Goal: Information Seeking & Learning: Learn about a topic

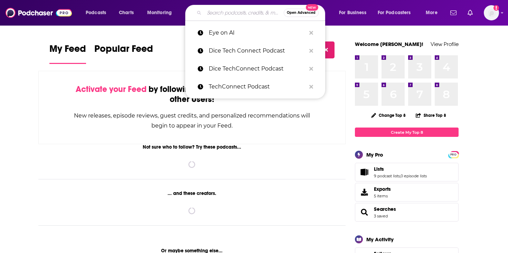
click at [234, 12] on input "Search podcasts, credits, & more..." at bounding box center [243, 12] width 79 height 11
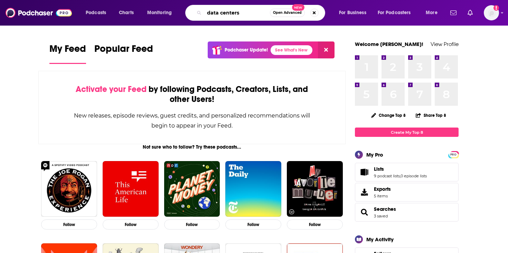
type input "data centers"
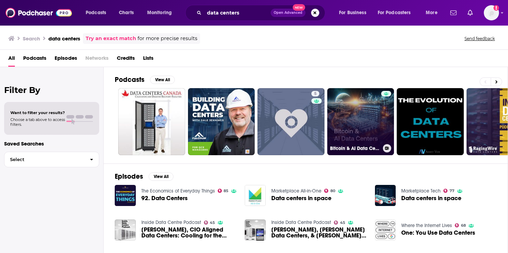
click at [380, 112] on link "Bitcoin & AI Data Centers" at bounding box center [360, 121] width 67 height 67
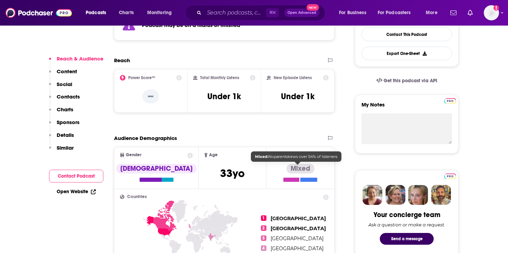
scroll to position [187, 0]
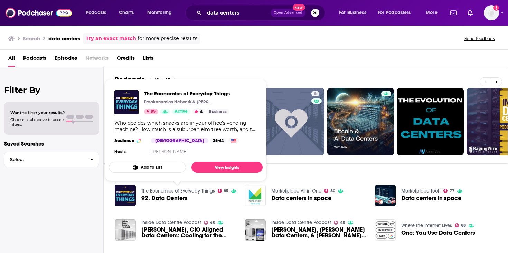
click at [197, 189] on link "The Economics of Everyday Things" at bounding box center [178, 191] width 74 height 6
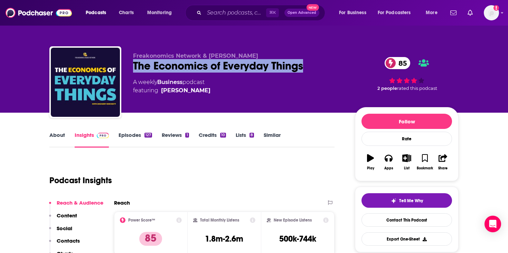
drag, startPoint x: 131, startPoint y: 65, endPoint x: 307, endPoint y: 72, distance: 177.0
click at [307, 72] on div "Freakonomics Network & [PERSON_NAME] The Economics of Everyday Things 85 A week…" at bounding box center [253, 83] width 409 height 75
copy h2 "The Economics of Everyday Things"
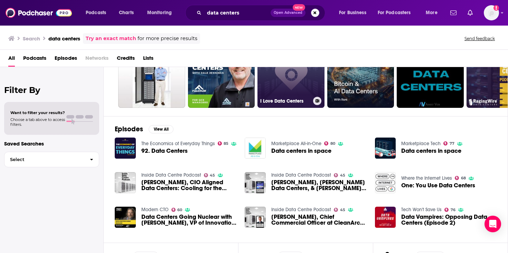
scroll to position [52, 0]
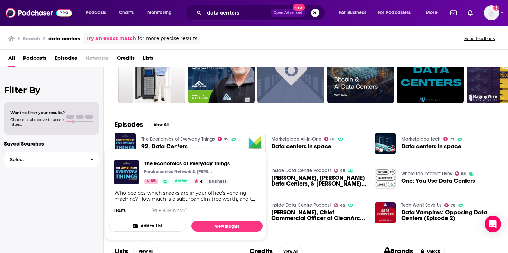
click at [183, 140] on link "The Economics of Everyday Things" at bounding box center [178, 139] width 74 height 6
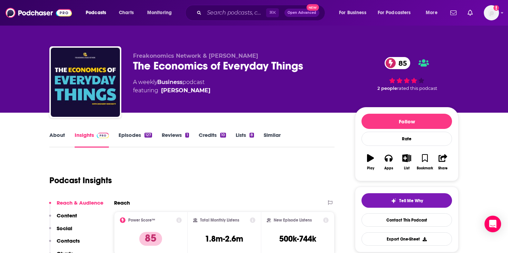
scroll to position [64, 0]
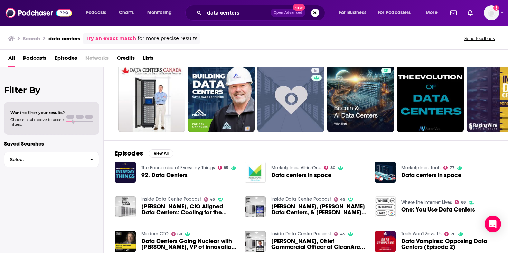
scroll to position [30, 0]
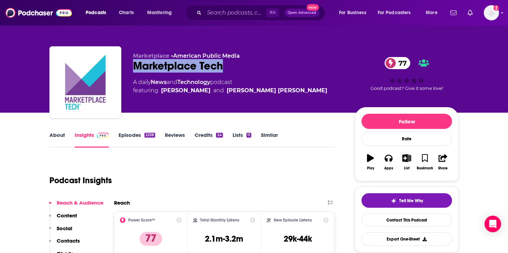
drag, startPoint x: 233, startPoint y: 65, endPoint x: 124, endPoint y: 65, distance: 109.1
click at [124, 65] on div "Marketplace • American Public Media Marketplace Tech 77 A daily News and Techno…" at bounding box center [253, 83] width 409 height 75
copy h2 "Marketplace Tech"
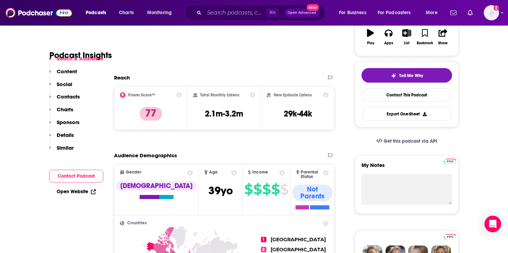
scroll to position [135, 0]
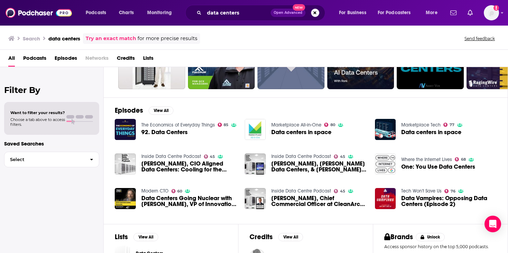
scroll to position [90, 0]
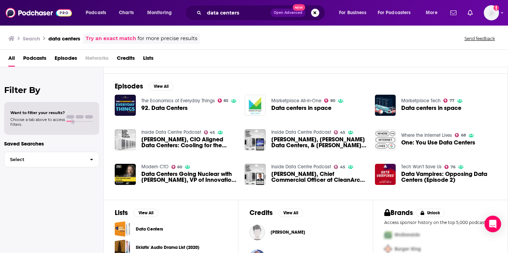
click at [184, 133] on link "Inside Data Centre Podcast" at bounding box center [171, 132] width 60 height 6
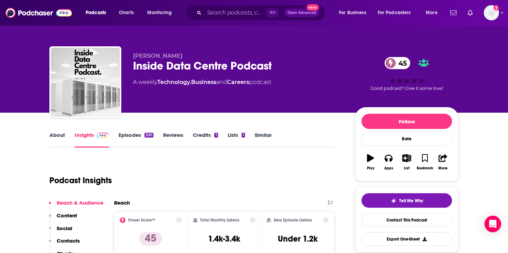
click at [189, 65] on div "Inside Data Centre Podcast 45" at bounding box center [238, 65] width 211 height 13
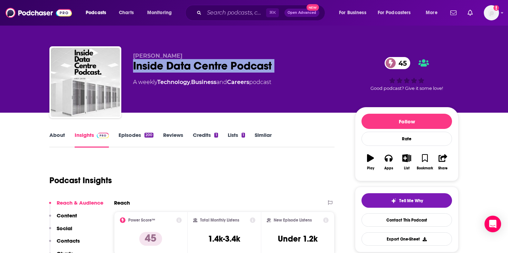
click at [189, 65] on div "Inside Data Centre Podcast 45" at bounding box center [238, 65] width 211 height 13
copy div "Inside Data Centre Podcast 45"
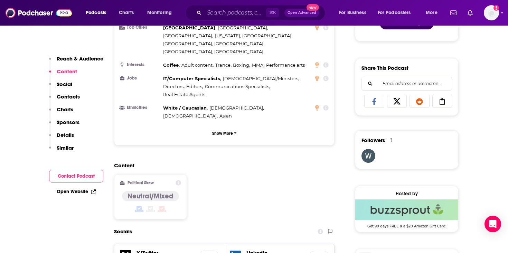
scroll to position [478, 0]
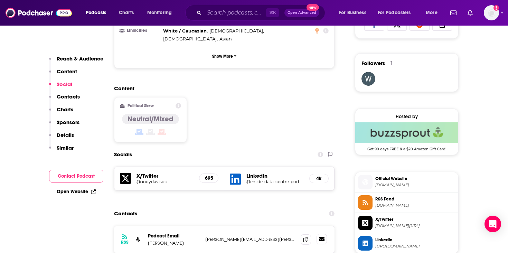
click at [317, 234] on link at bounding box center [321, 239] width 10 height 10
click at [308, 234] on span at bounding box center [305, 239] width 10 height 10
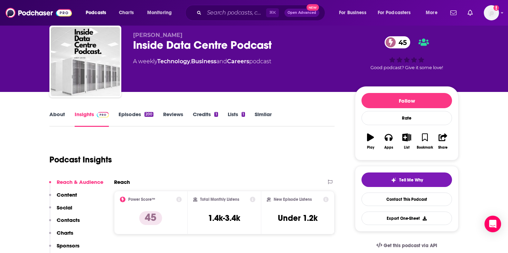
scroll to position [20, 0]
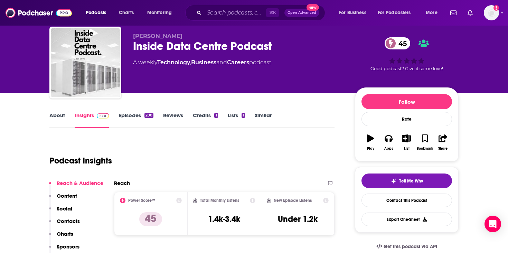
click at [202, 53] on div "Inside Data Centre Podcast 45" at bounding box center [238, 45] width 211 height 13
click at [204, 50] on div "Inside Data Centre Podcast 45" at bounding box center [238, 45] width 211 height 13
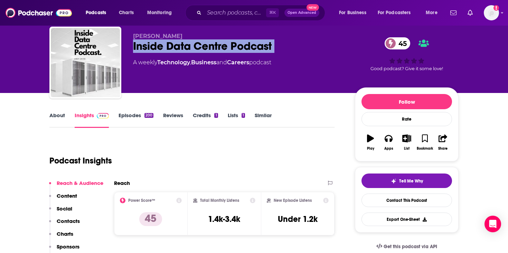
click at [204, 50] on div "Inside Data Centre Podcast 45" at bounding box center [238, 45] width 211 height 13
copy div "Inside Data Centre Podcast 45"
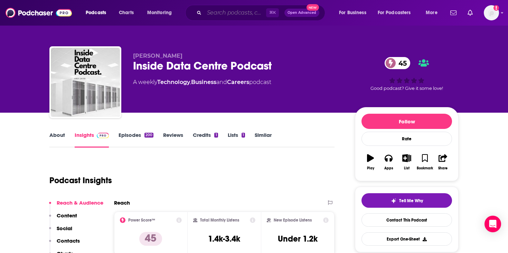
click at [232, 18] on input "Search podcasts, credits, & more..." at bounding box center [235, 12] width 62 height 11
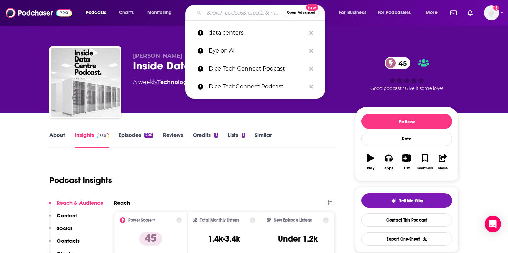
paste input "The Economics of Everyday Things"
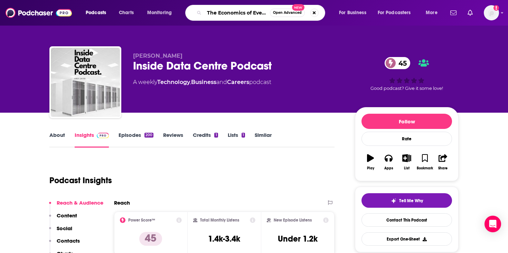
scroll to position [0, 28]
type input "The Economics of Everyday Things"
click at [288, 187] on div "Podcast Insights" at bounding box center [188, 176] width 279 height 35
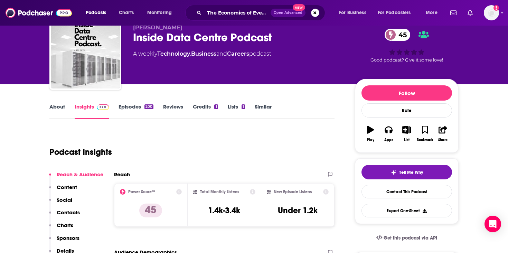
scroll to position [56, 0]
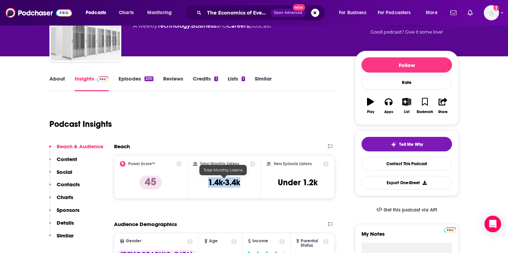
drag, startPoint x: 246, startPoint y: 183, endPoint x: 200, endPoint y: 183, distance: 45.2
click at [200, 183] on div "Total Monthly Listens 1.4k-3.4k" at bounding box center [224, 177] width 63 height 32
copy h3 "1.4k-3.4k"
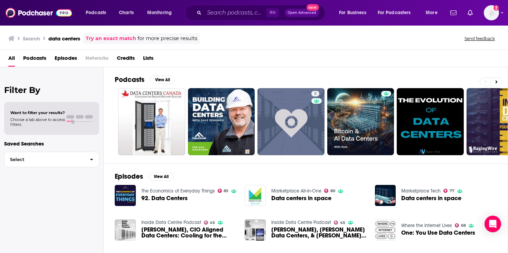
scroll to position [19, 0]
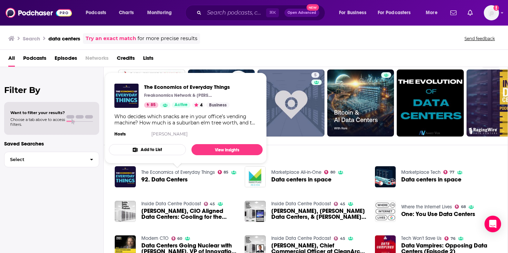
click at [173, 171] on link "The Economics of Everyday Things" at bounding box center [178, 172] width 74 height 6
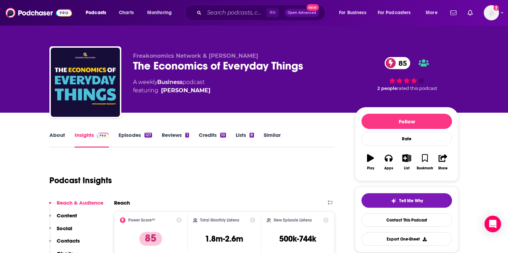
click at [56, 142] on link "About" at bounding box center [57, 140] width 16 height 16
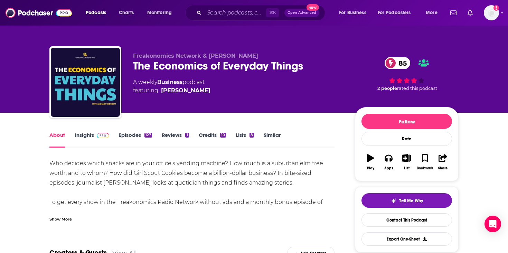
click at [142, 174] on div "Who decides which snacks are in your office’s vending machine? How much is a su…" at bounding box center [191, 193] width 285 height 68
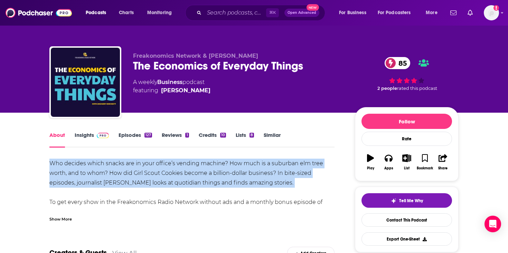
click at [142, 174] on div "Who decides which snacks are in your office’s vending machine? How much is a su…" at bounding box center [191, 193] width 285 height 68
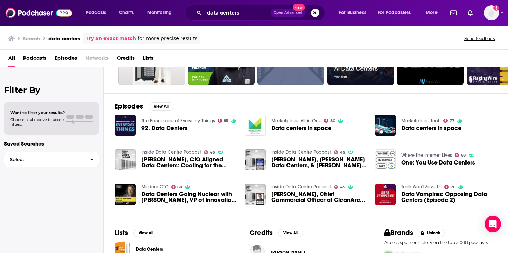
scroll to position [137, 0]
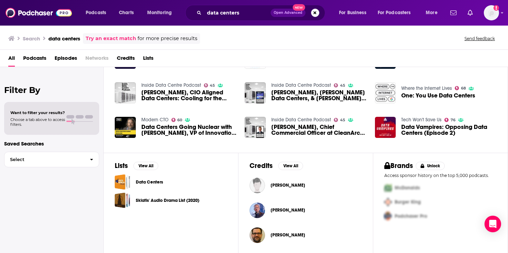
click at [168, 130] on span "Data Centers Going Nuclear with [PERSON_NAME], VP of Innovation at QTS Data Cen…" at bounding box center [188, 130] width 95 height 12
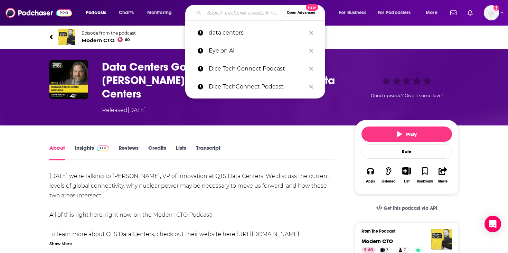
click at [216, 16] on input "Search podcasts, credits, & more..." at bounding box center [243, 12] width 79 height 11
paste input "Modern CTO"
type input "Modern CTO"
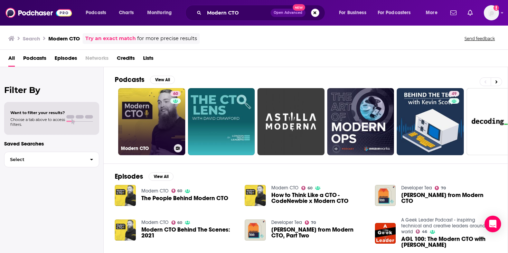
click at [164, 126] on link "60 Modern CTO" at bounding box center [151, 121] width 67 height 67
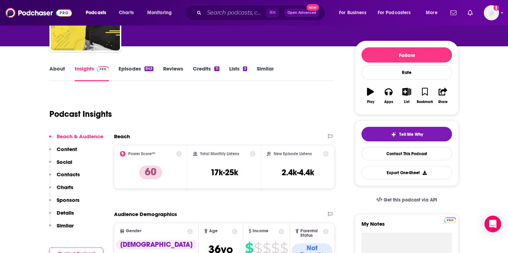
scroll to position [116, 0]
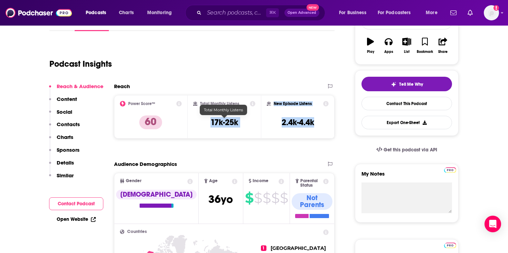
drag, startPoint x: 321, startPoint y: 125, endPoint x: 210, endPoint y: 123, distance: 111.2
click at [210, 123] on div "Power Score™ 60 Total Monthly Listens 17k-25k New Episode Listens 2.4k-4.4k" at bounding box center [224, 117] width 220 height 44
copy div "17k-25k New Episode Listens 2.4k-4.4k"
click at [226, 133] on div "Total Monthly Listens 17k-25k" at bounding box center [225, 117] width 74 height 44
click at [227, 122] on h3 "17k-25k" at bounding box center [224, 122] width 28 height 10
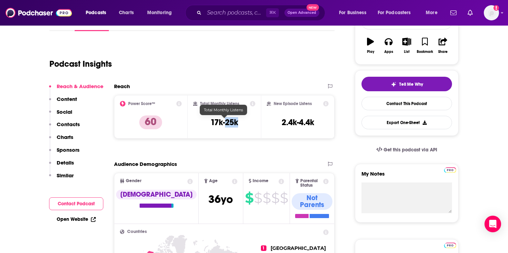
click at [227, 122] on h3 "17k-25k" at bounding box center [224, 122] width 28 height 10
copy div "17k-25k"
click at [233, 21] on div "Podcasts Charts Monitoring ⌘ K Open Advanced New For Business For Podcasters Mo…" at bounding box center [254, 13] width 508 height 26
click at [233, 16] on input "Search podcasts, credits, & more..." at bounding box center [235, 12] width 62 height 11
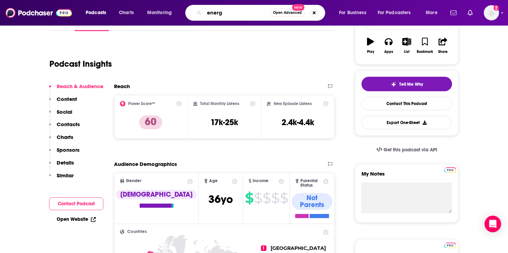
type input "energy"
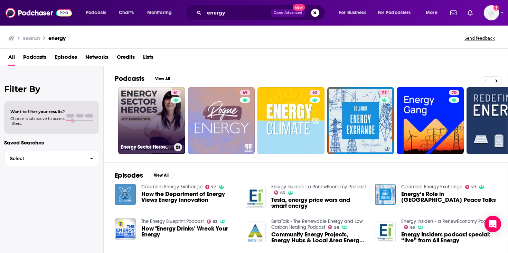
click at [165, 126] on link "61 Energy Sector Heroes ~ Careers in Oil & Gas, Sustainability & Renewable Ener…" at bounding box center [151, 120] width 67 height 67
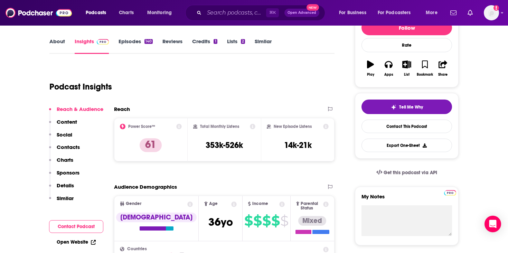
scroll to position [52, 0]
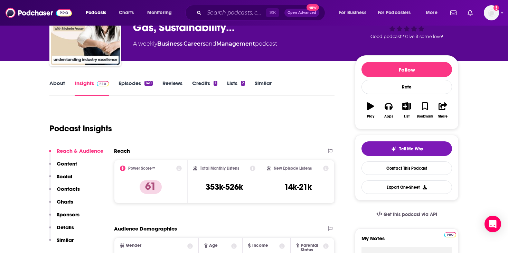
click at [58, 90] on link "About" at bounding box center [57, 88] width 16 height 16
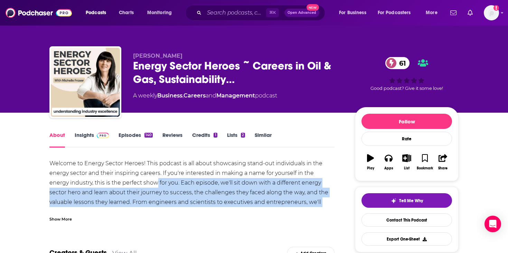
drag, startPoint x: 332, startPoint y: 204, endPoint x: 127, endPoint y: 186, distance: 205.6
click at [127, 186] on div "Welcome to Energy Sector Heroes! This podcast is all about showcasing stand-out…" at bounding box center [191, 197] width 285 height 77
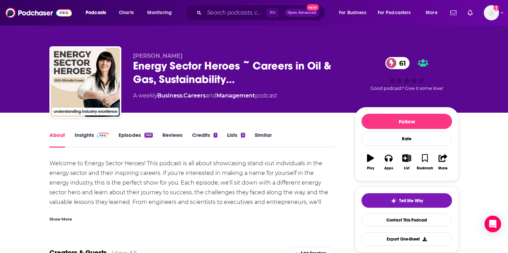
click at [67, 219] on div "Show More" at bounding box center [60, 218] width 22 height 7
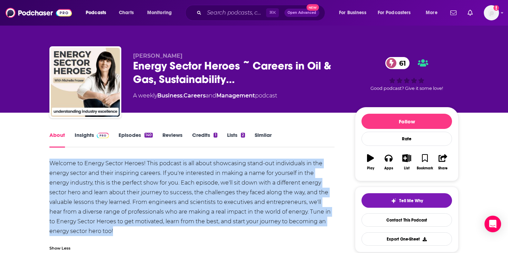
drag, startPoint x: 46, startPoint y: 160, endPoint x: 118, endPoint y: 229, distance: 100.2
copy div "Welcome to Energy Sector Heroes! This podcast is all about showcasing stand-out…"
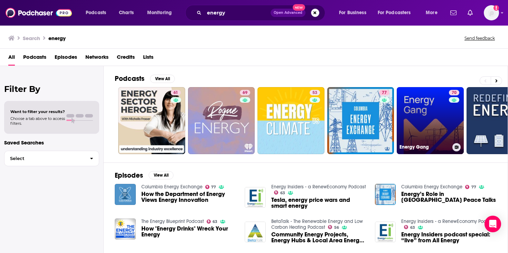
click at [436, 118] on link "70 Energy Gang" at bounding box center [430, 120] width 67 height 67
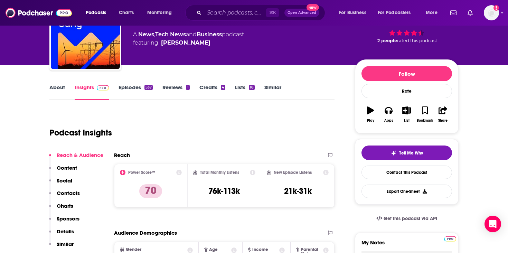
scroll to position [92, 0]
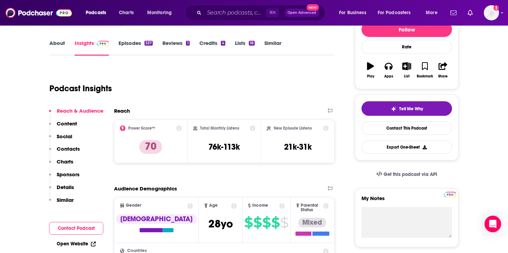
click at [59, 39] on div "About Insights Episodes 537 Reviews 1 Credits 4 Lists 18 Similar" at bounding box center [191, 47] width 285 height 17
click at [59, 40] on link "About" at bounding box center [57, 48] width 16 height 16
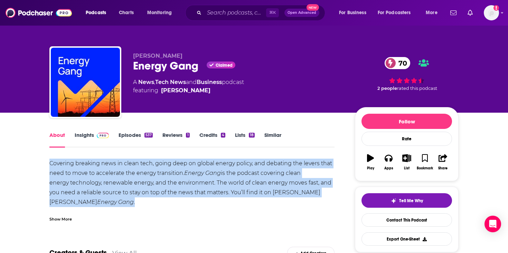
drag, startPoint x: 94, startPoint y: 201, endPoint x: 48, endPoint y: 167, distance: 57.3
copy div "Covering breaking news in clean tech, going deep on global energy policy, and d…"
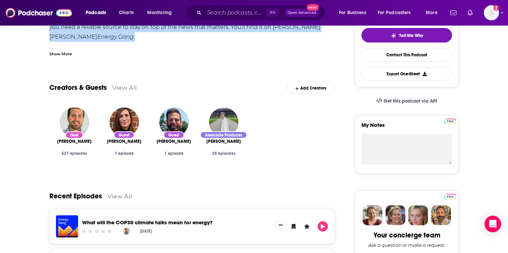
scroll to position [35, 0]
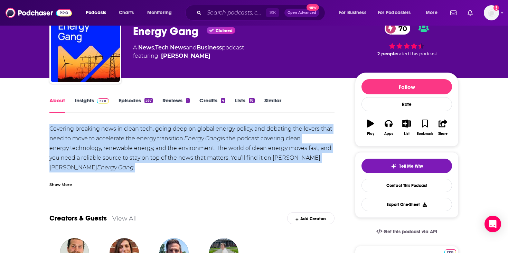
click at [134, 97] on link "Episodes 537" at bounding box center [135, 105] width 34 height 16
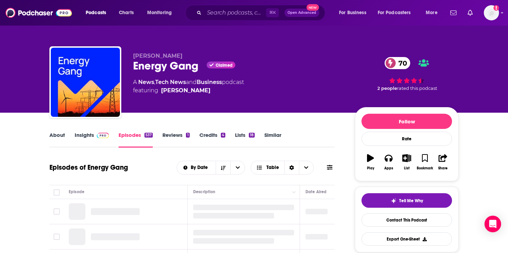
click at [98, 136] on img at bounding box center [103, 136] width 12 height 6
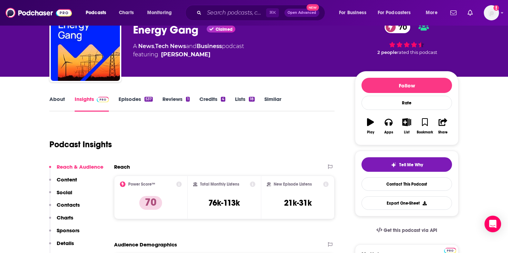
scroll to position [57, 0]
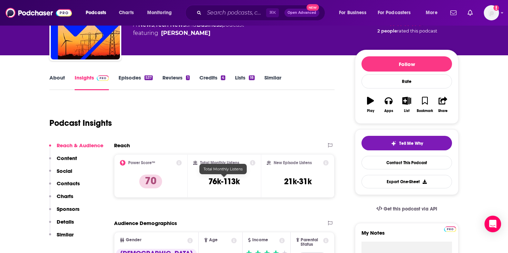
click at [235, 185] on h3 "76k-113k" at bounding box center [223, 181] width 31 height 10
copy div "76k-113k"
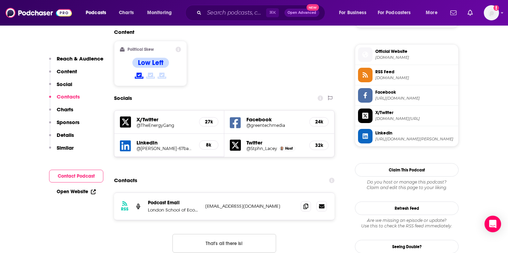
scroll to position [567, 0]
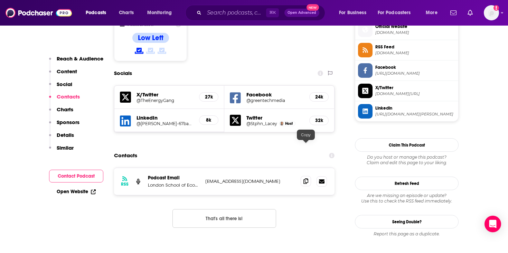
click at [307, 178] on icon at bounding box center [305, 181] width 5 height 6
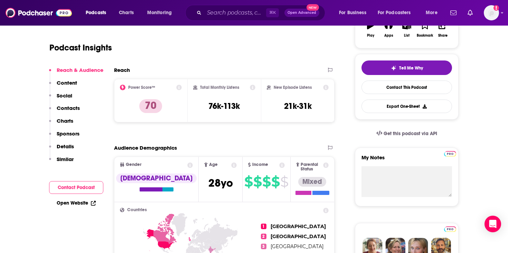
scroll to position [0, 0]
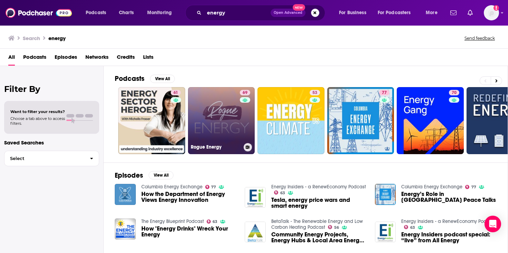
click at [232, 132] on link "69 Rogue Energy" at bounding box center [221, 120] width 67 height 67
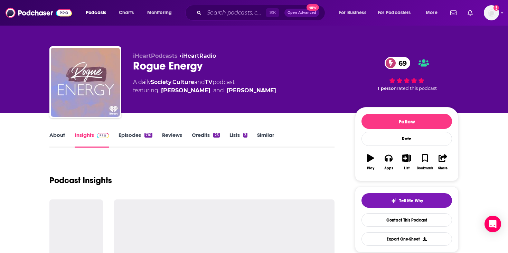
click at [50, 138] on link "About" at bounding box center [57, 140] width 16 height 16
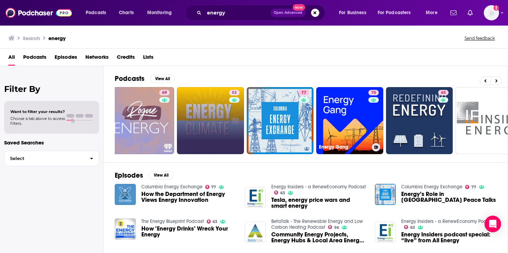
scroll to position [0, 85]
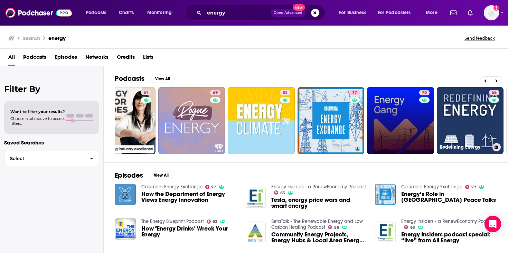
scroll to position [0, 42]
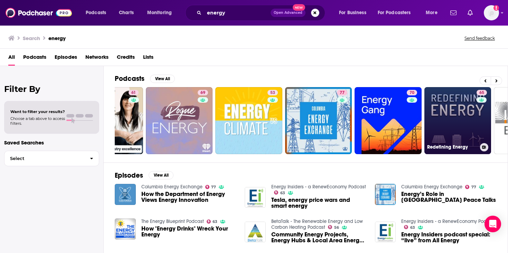
click at [452, 124] on link "65 Redefining Energy" at bounding box center [457, 120] width 67 height 67
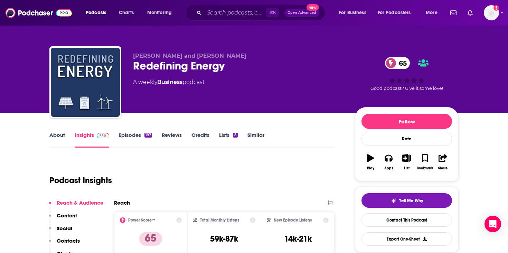
click at [58, 134] on link "About" at bounding box center [57, 140] width 16 height 16
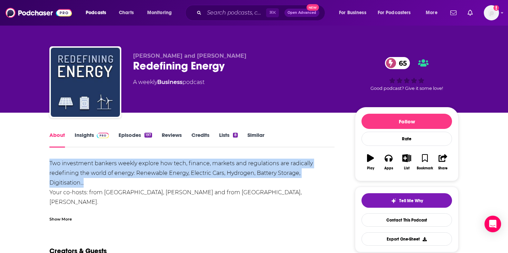
drag, startPoint x: 49, startPoint y: 158, endPoint x: 97, endPoint y: 182, distance: 53.9
click at [84, 135] on link "Insights" at bounding box center [92, 140] width 34 height 16
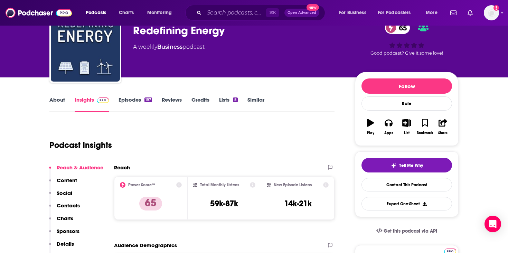
scroll to position [89, 0]
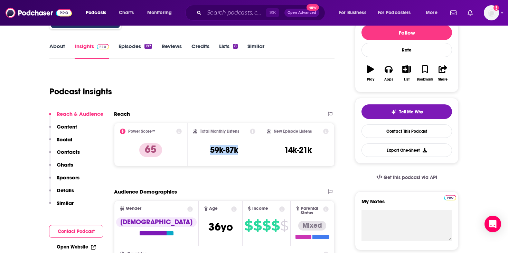
drag, startPoint x: 244, startPoint y: 151, endPoint x: 202, endPoint y: 151, distance: 42.1
click at [202, 151] on div "Total Monthly Listens 59k-87k" at bounding box center [224, 144] width 63 height 32
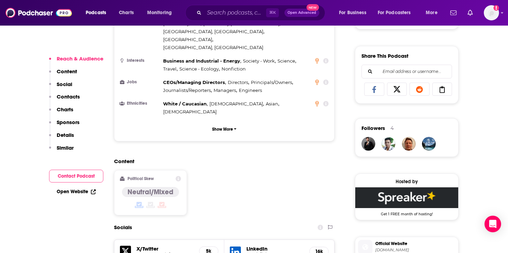
scroll to position [510, 0]
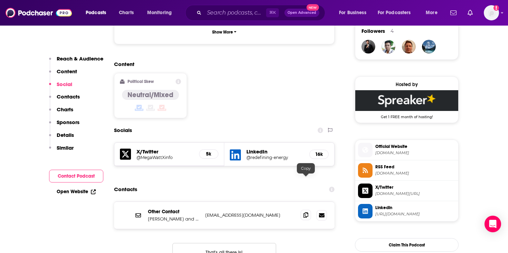
click at [308, 212] on icon at bounding box center [305, 215] width 5 height 6
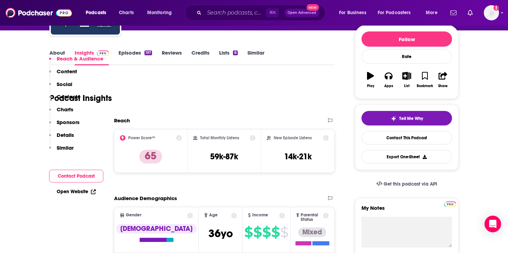
scroll to position [0, 0]
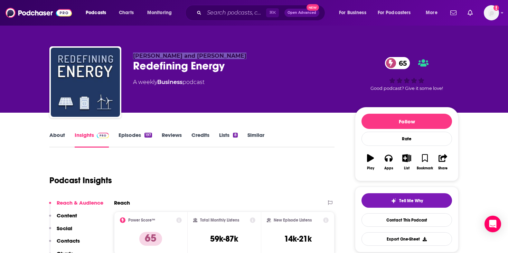
drag, startPoint x: 237, startPoint y: 58, endPoint x: 132, endPoint y: 54, distance: 105.1
click at [132, 54] on div "[PERSON_NAME] and [PERSON_NAME] Redefining Energy 65 A weekly Business podcast …" at bounding box center [253, 83] width 409 height 75
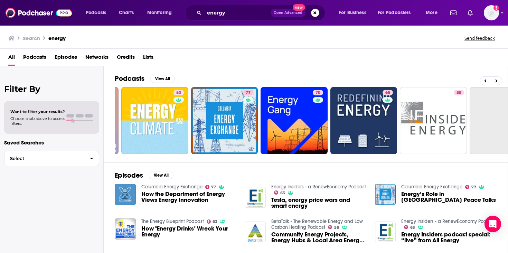
scroll to position [0, 241]
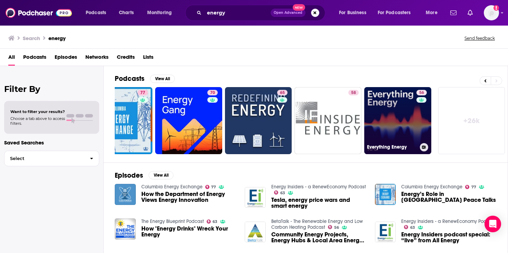
click at [391, 122] on link "56 Everything Energy" at bounding box center [397, 120] width 67 height 67
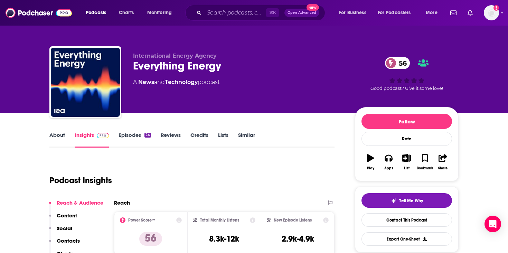
click at [64, 138] on link "About" at bounding box center [57, 140] width 16 height 16
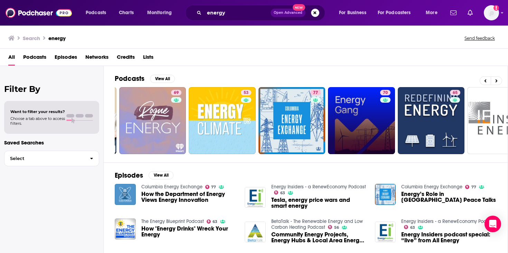
scroll to position [0, 169]
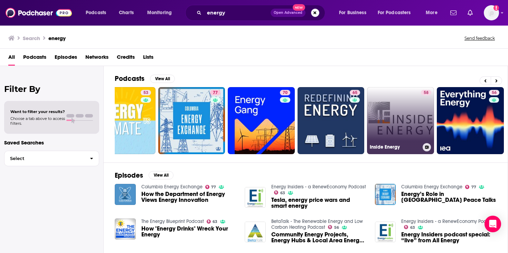
click at [419, 117] on link "58 Inside Energy" at bounding box center [400, 120] width 67 height 67
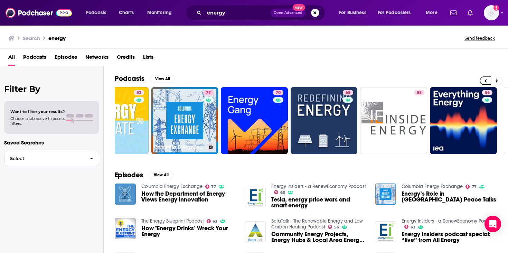
scroll to position [0, 241]
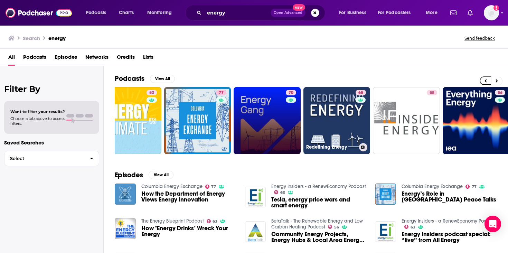
scroll to position [0, 241]
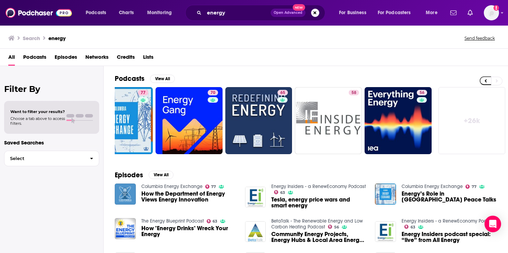
click at [502, 142] on link "+ 26k" at bounding box center [471, 120] width 67 height 67
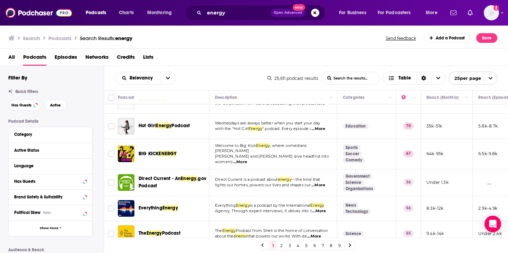
scroll to position [210, 0]
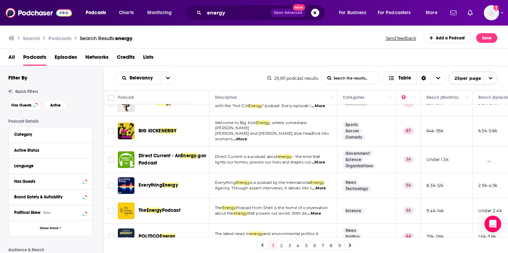
click at [319, 211] on span "...More" at bounding box center [314, 214] width 14 height 6
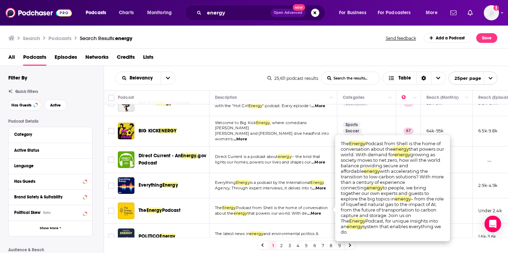
click at [204, 212] on div "The Energy Podcast" at bounding box center [175, 210] width 72 height 17
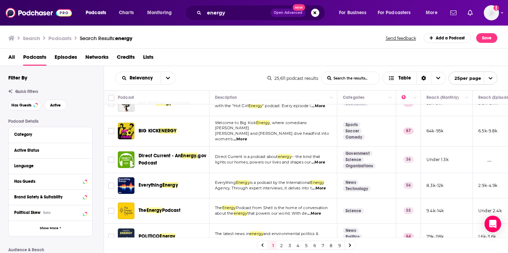
click at [163, 207] on span "Podcast" at bounding box center [171, 210] width 18 height 6
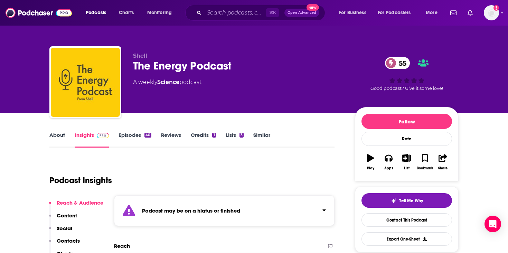
click at [174, 68] on div "The Energy Podcast 55" at bounding box center [238, 65] width 211 height 13
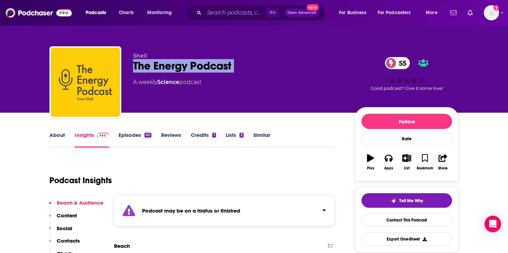
click at [174, 68] on div "The Energy Podcast 55" at bounding box center [238, 65] width 211 height 13
copy div "The Energy Podcast 55"
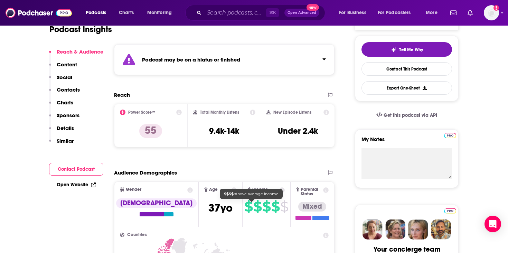
scroll to position [16, 0]
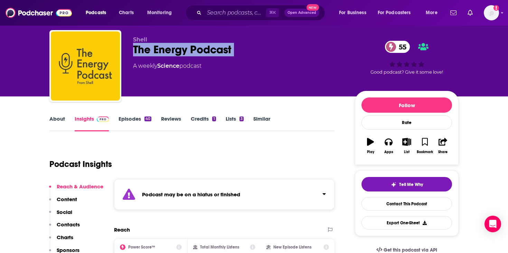
click at [127, 116] on link "Episodes 40" at bounding box center [134, 123] width 33 height 16
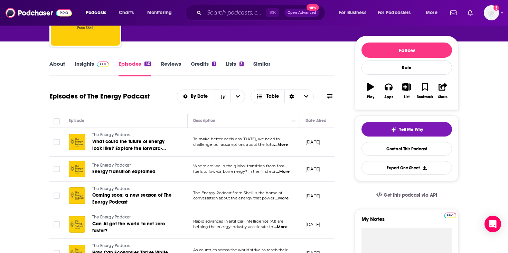
scroll to position [70, 0]
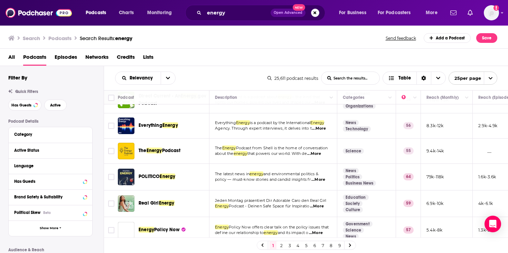
scroll to position [275, 0]
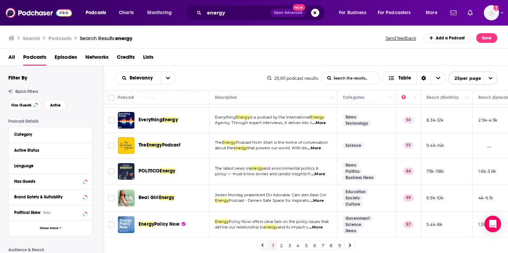
click at [325, 172] on span "...More" at bounding box center [318, 174] width 14 height 6
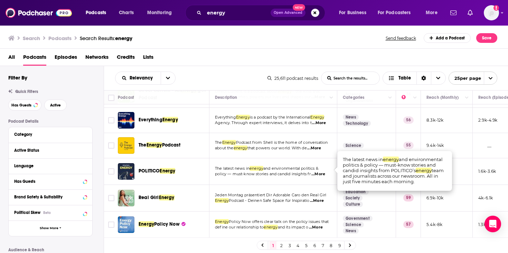
click at [219, 185] on td "Jeden Montag präsentiert Dir Adorable Caro den Real Girl Energy Podcast - Deine…" at bounding box center [273, 198] width 128 height 27
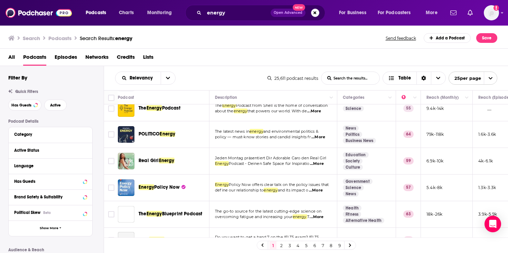
scroll to position [324, 0]
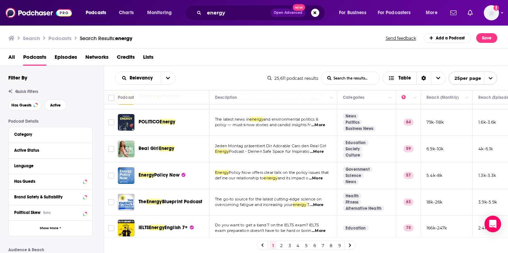
click at [269, 202] on span "overcoming fatigue and increasing your" at bounding box center [254, 204] width 78 height 5
click at [322, 202] on span "...More" at bounding box center [316, 205] width 14 height 6
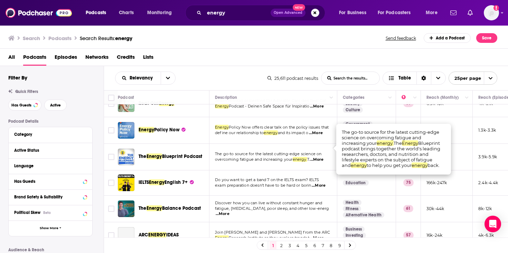
scroll to position [425, 0]
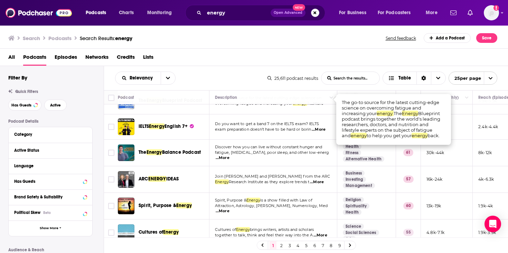
click at [229, 155] on span "...More" at bounding box center [223, 158] width 14 height 6
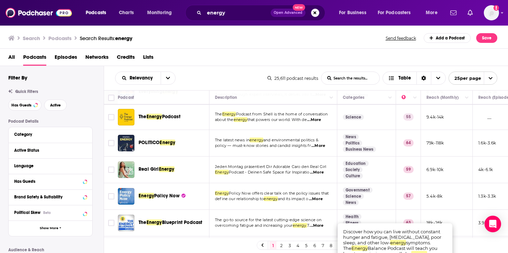
scroll to position [285, 0]
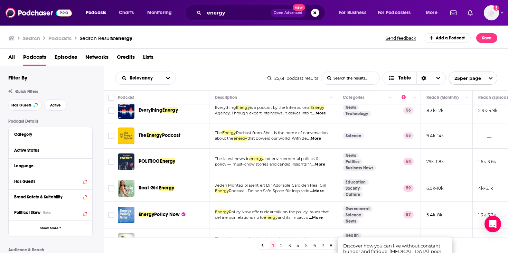
click at [319, 136] on span "...More" at bounding box center [314, 139] width 14 height 6
click at [175, 133] on span "Podcast" at bounding box center [171, 135] width 18 height 6
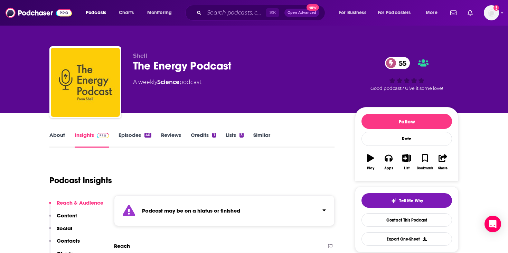
scroll to position [102, 0]
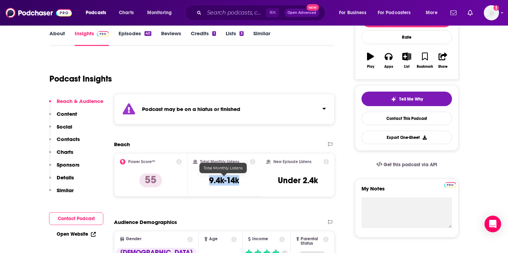
drag, startPoint x: 238, startPoint y: 181, endPoint x: 206, endPoint y: 181, distance: 32.1
click at [206, 181] on div "Total Monthly Listens 9.4k-14k" at bounding box center [224, 175] width 63 height 32
copy h3 "9.4k-14k"
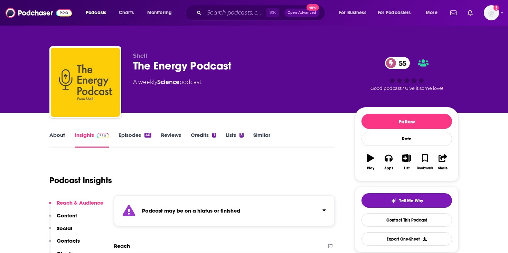
scroll to position [23, 0]
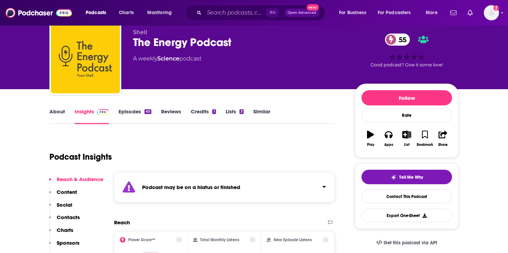
click at [59, 115] on link "About" at bounding box center [57, 116] width 16 height 16
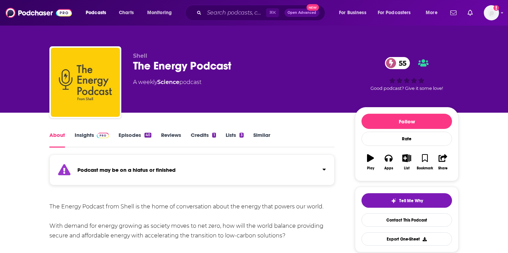
scroll to position [81, 0]
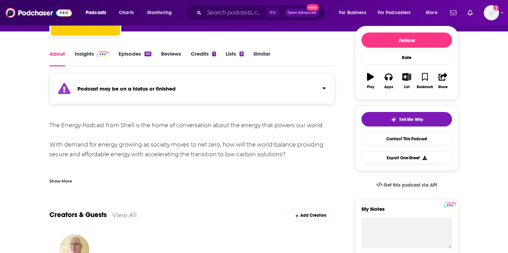
drag, startPoint x: 53, startPoint y: 126, endPoint x: 288, endPoint y: 154, distance: 237.3
click at [288, 154] on div "The Energy Podcast from Shell is the home of conversation about the energy that…" at bounding box center [191, 174] width 285 height 106
copy div "he Energy Podcast from Shell is the home of conversation about the energy that …"
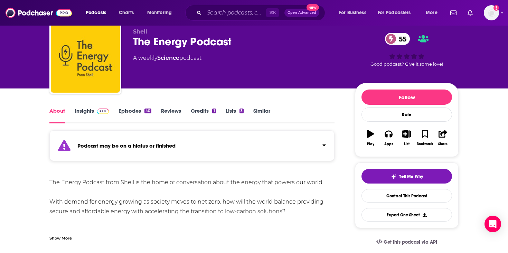
scroll to position [61, 0]
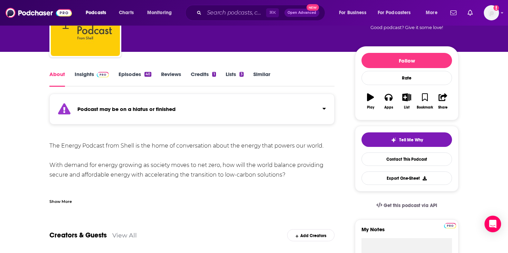
click at [97, 74] on img at bounding box center [103, 75] width 12 height 6
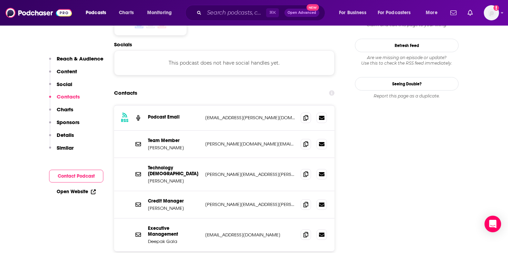
scroll to position [643, 0]
click at [308, 113] on span at bounding box center [305, 118] width 10 height 10
click at [305, 115] on icon at bounding box center [305, 118] width 5 height 6
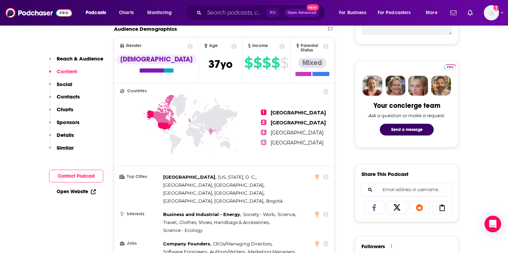
scroll to position [0, 0]
